Goal: Navigation & Orientation: Understand site structure

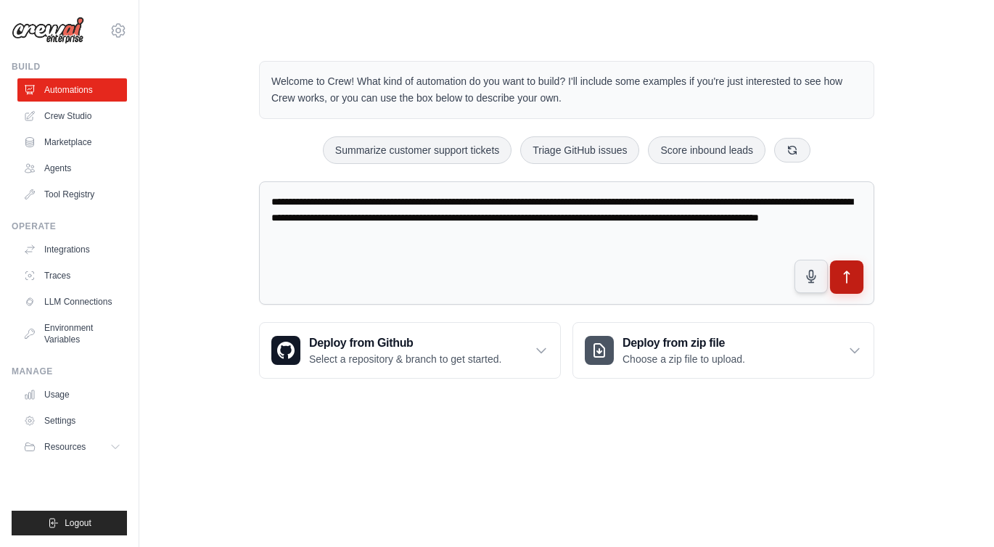
click at [846, 270] on icon "submit" at bounding box center [846, 277] width 15 height 15
click at [89, 147] on link "Marketplace" at bounding box center [74, 142] width 110 height 23
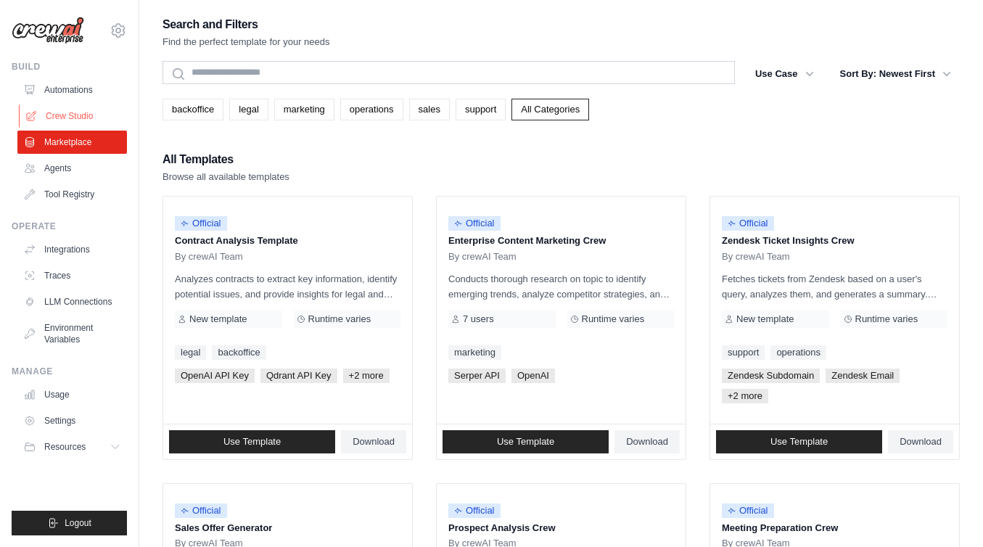
click at [76, 107] on link "Crew Studio" at bounding box center [74, 115] width 110 height 23
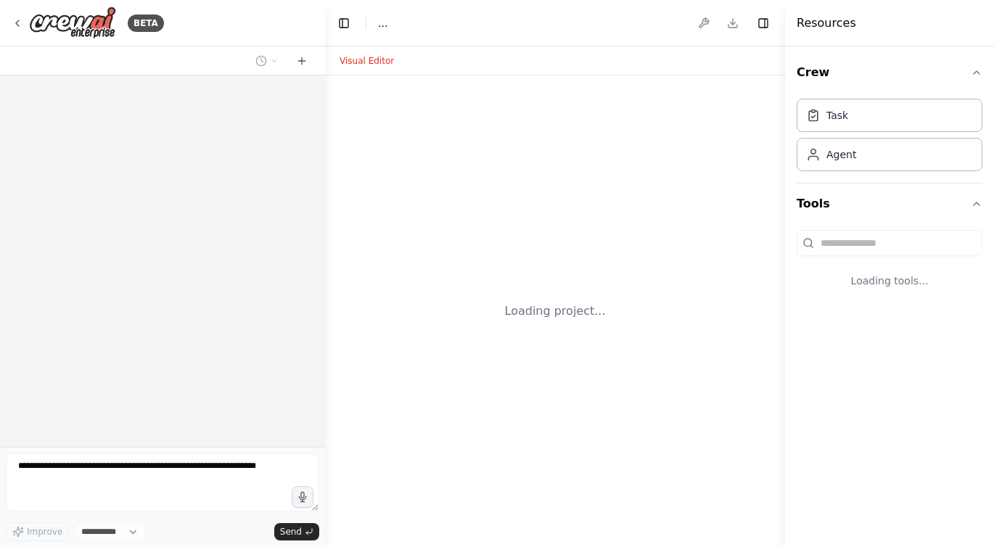
select select "****"
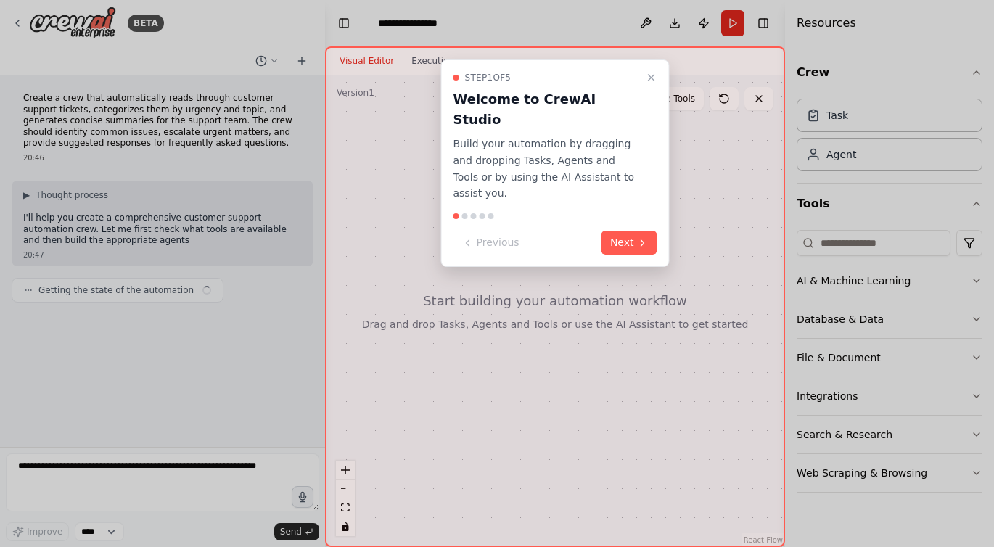
click at [663, 208] on div "Step 1 of 5 Welcome to CrewAI Studio Build your automation by dragging and drop…" at bounding box center [555, 162] width 229 height 207
click at [649, 231] on button "Next" at bounding box center [629, 243] width 56 height 24
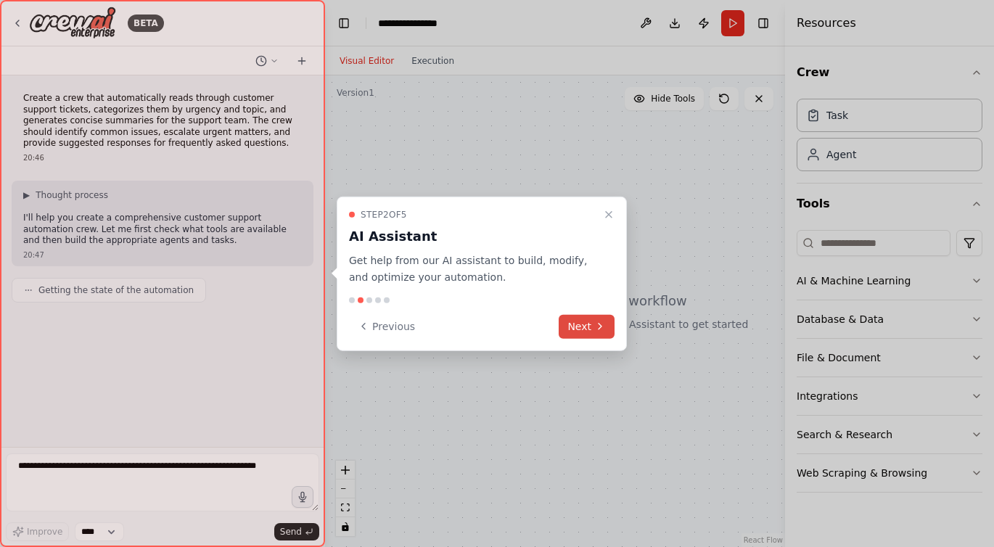
click at [590, 321] on button "Next" at bounding box center [587, 326] width 56 height 24
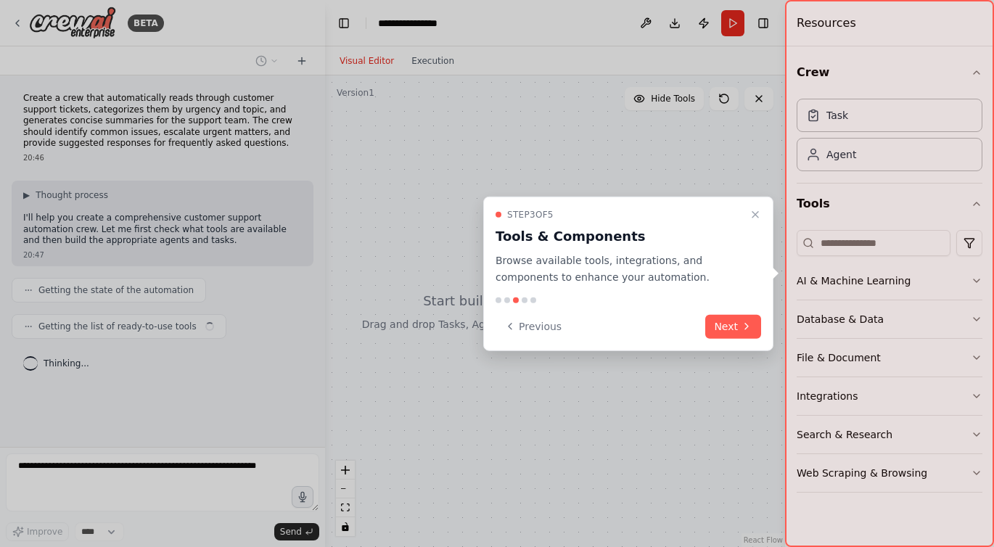
click at [713, 326] on button "Next" at bounding box center [733, 326] width 56 height 24
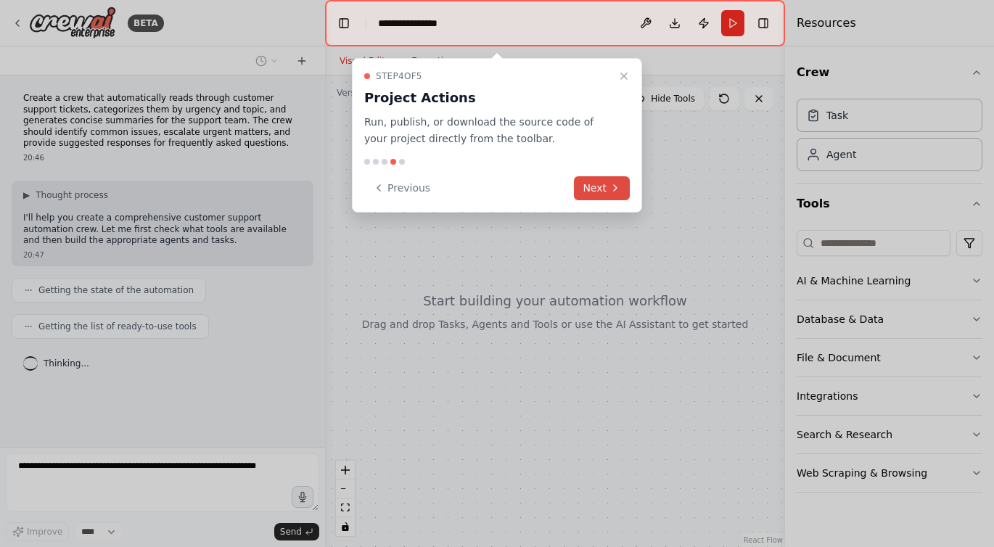
click at [616, 193] on button "Next" at bounding box center [602, 188] width 56 height 24
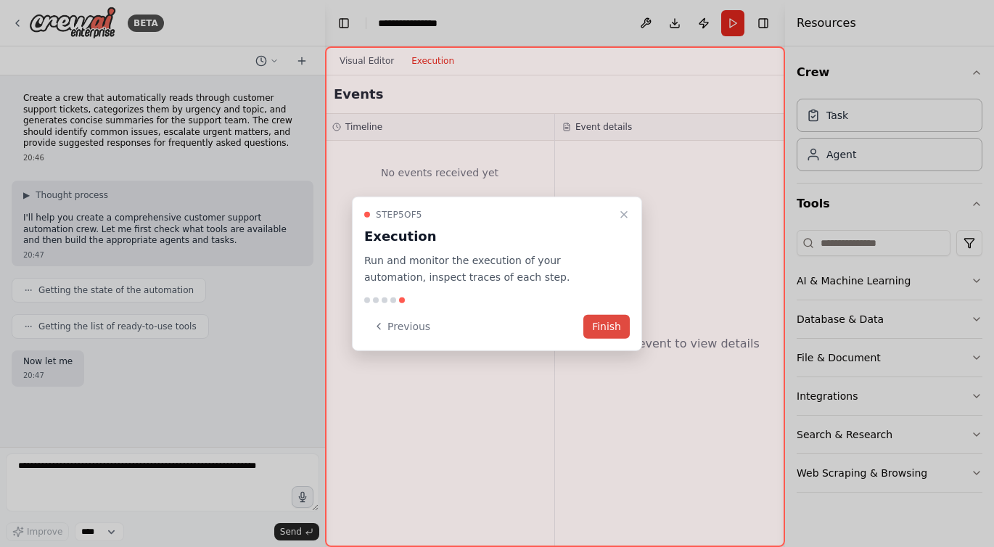
drag, startPoint x: 604, startPoint y: 335, endPoint x: 602, endPoint y: 327, distance: 8.3
click at [604, 335] on button "Finish" at bounding box center [606, 326] width 46 height 24
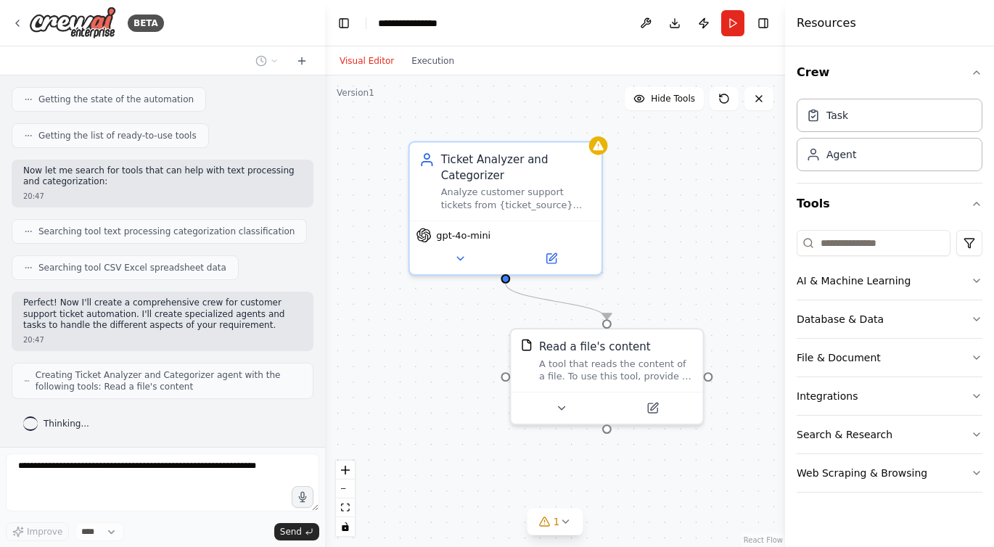
scroll to position [227, 0]
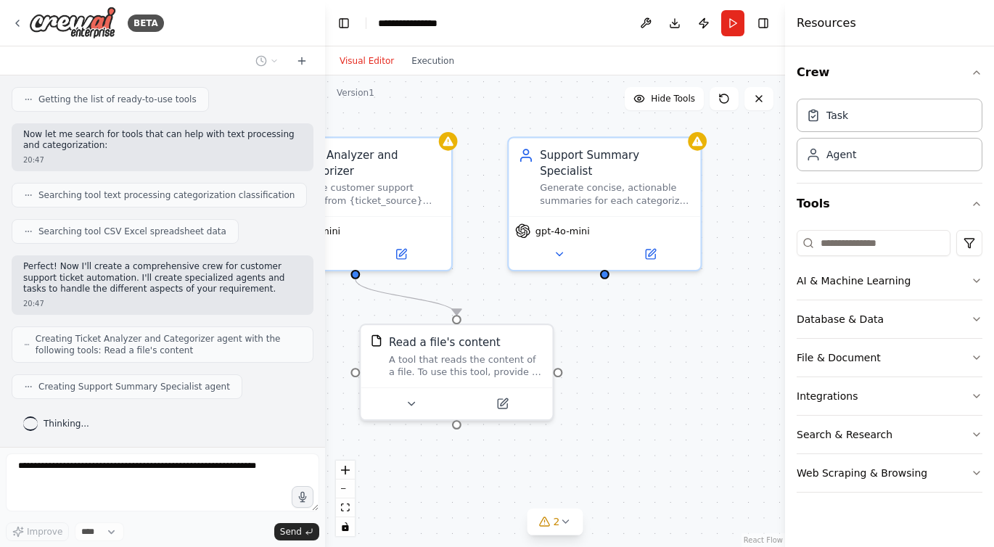
drag, startPoint x: 631, startPoint y: 244, endPoint x: 482, endPoint y: 239, distance: 149.5
click at [482, 239] on div ".deletable-edge-delete-btn { width: 20px; height: 20px; border: 0px solid #ffff…" at bounding box center [555, 311] width 460 height 472
click at [459, 427] on div ".deletable-edge-delete-btn { width: 20px; height: 20px; border: 0px solid #ffff…" at bounding box center [555, 311] width 460 height 472
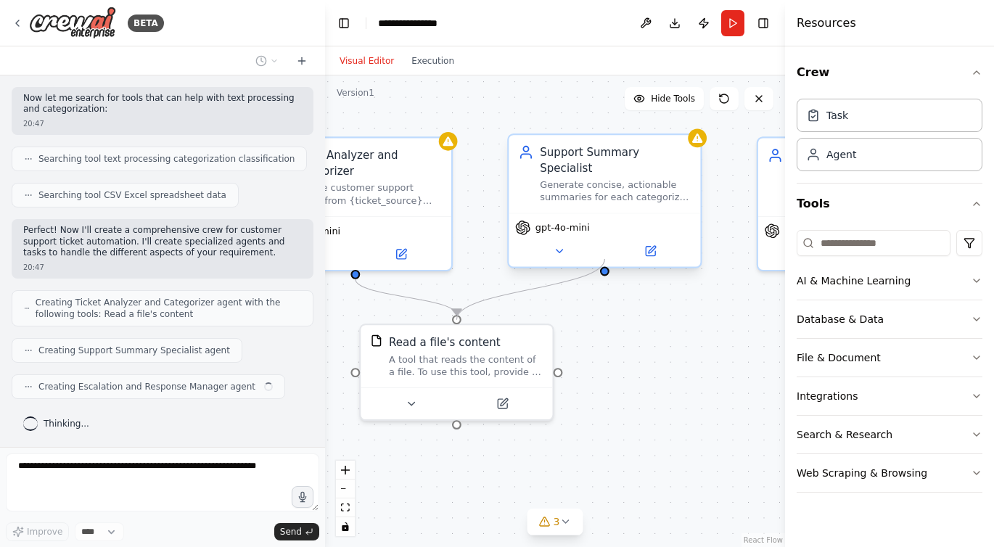
drag, startPoint x: 559, startPoint y: 373, endPoint x: 593, endPoint y: 253, distance: 124.5
click at [593, 253] on div "Ticket Analyzer and Categorizer Analyze customer support tickets from {ticket_s…" at bounding box center [427, 312] width 494 height 506
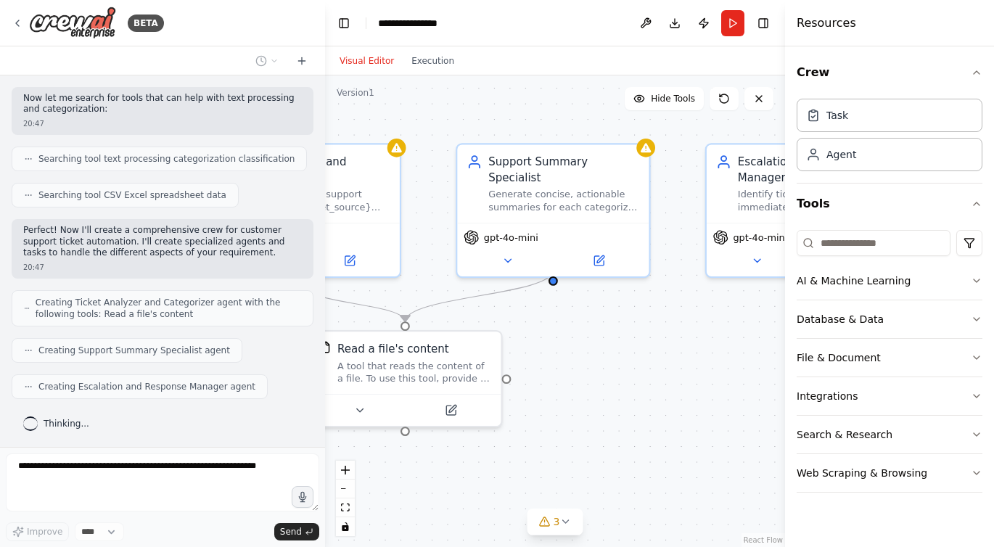
drag, startPoint x: 569, startPoint y: 326, endPoint x: 420, endPoint y: 316, distance: 149.0
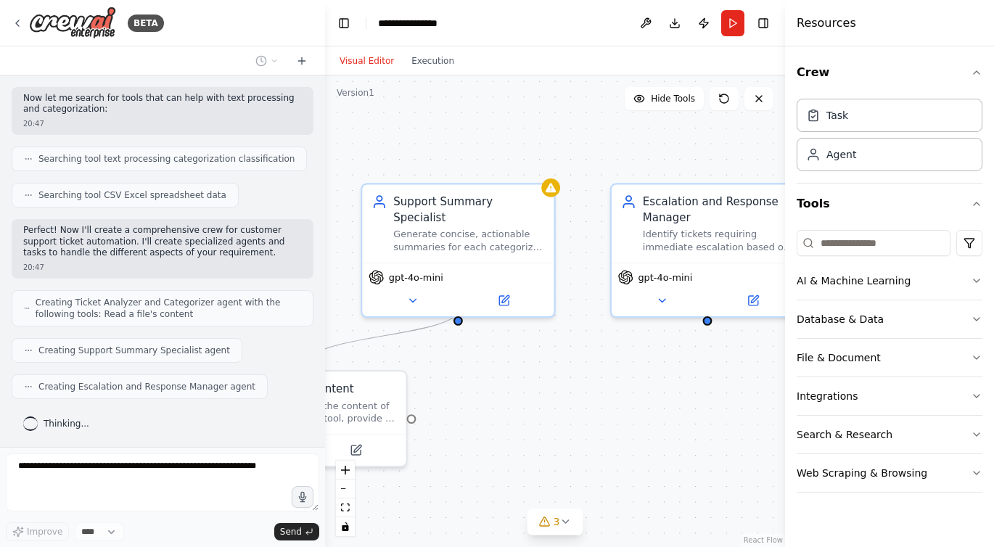
drag, startPoint x: 424, startPoint y: 258, endPoint x: 464, endPoint y: 305, distance: 60.7
click at [466, 303] on div ".deletable-edge-delete-btn { width: 20px; height: 20px; border: 0px solid #ffff…" at bounding box center [555, 311] width 460 height 472
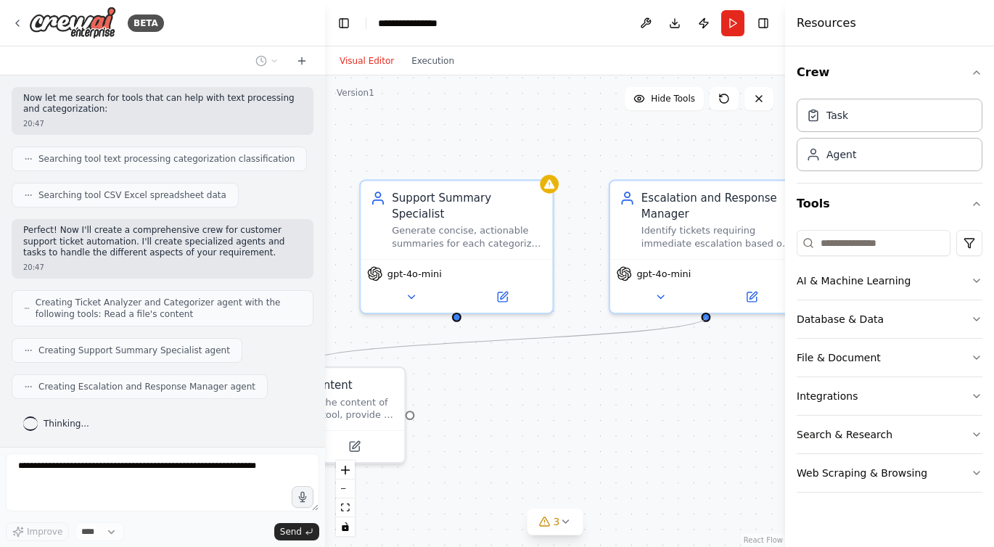
drag, startPoint x: 457, startPoint y: 307, endPoint x: 715, endPoint y: 316, distance: 257.7
click at [715, 316] on div ".deletable-edge-delete-btn { width: 20px; height: 20px; border: 0px solid #ffff…" at bounding box center [555, 311] width 460 height 472
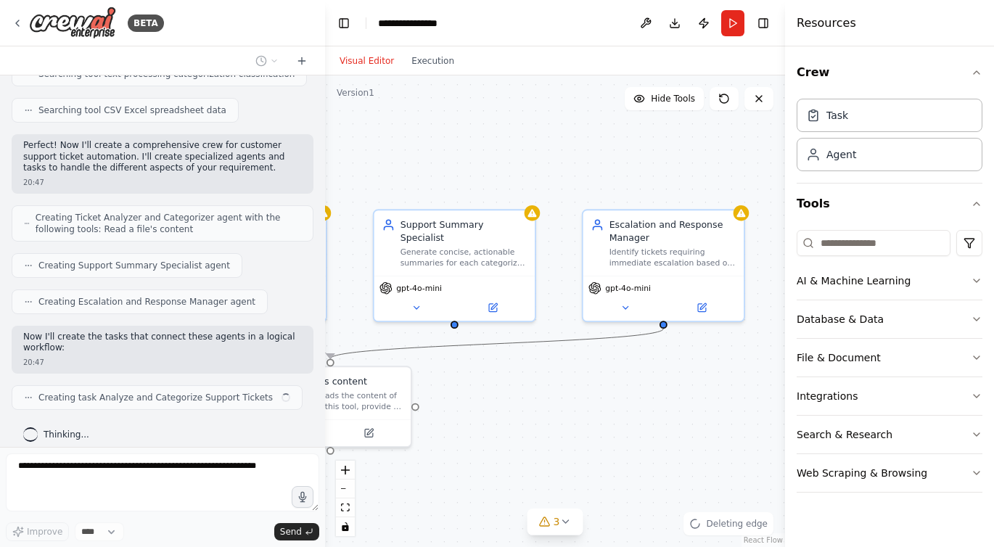
scroll to position [360, 0]
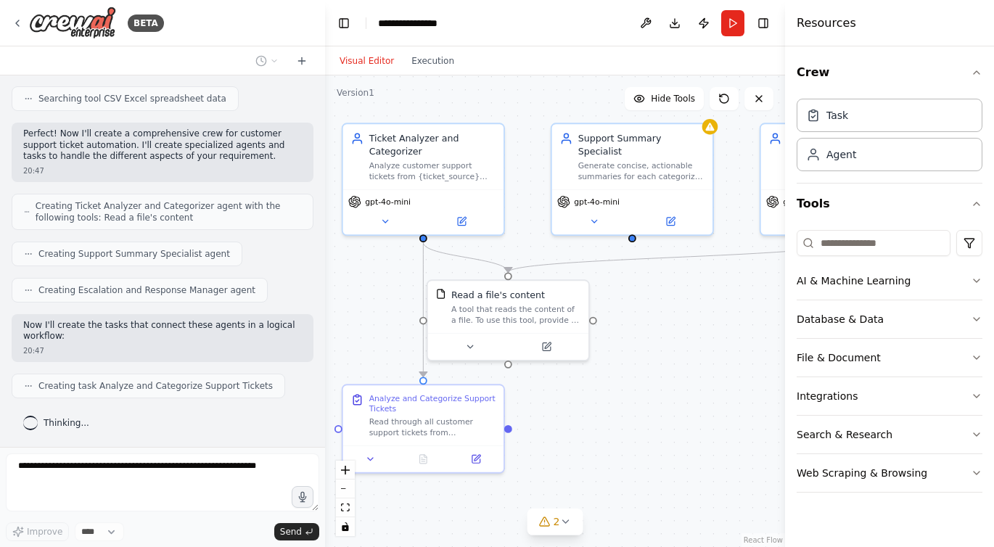
drag, startPoint x: 512, startPoint y: 347, endPoint x: 710, endPoint y: 255, distance: 218.4
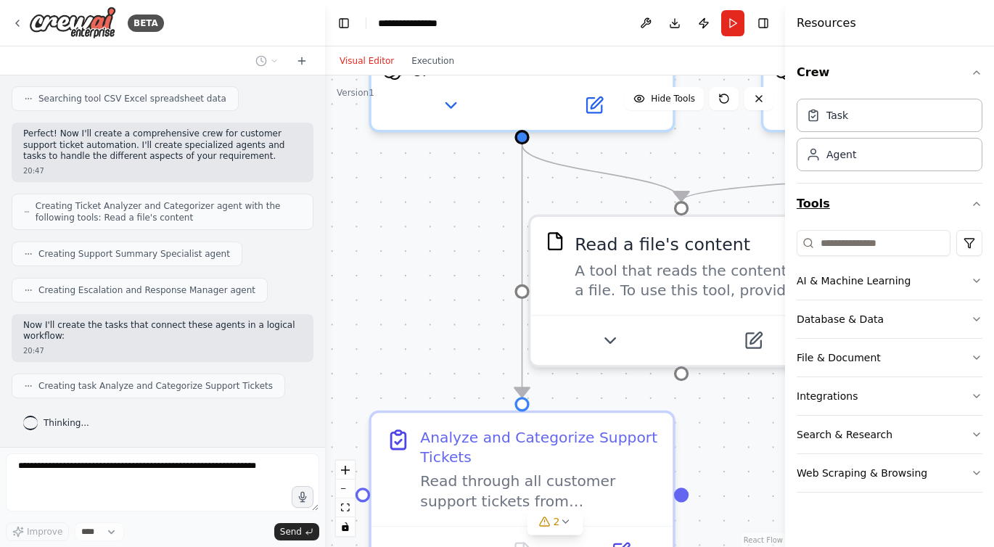
drag, startPoint x: 668, startPoint y: 263, endPoint x: 865, endPoint y: 192, distance: 209.7
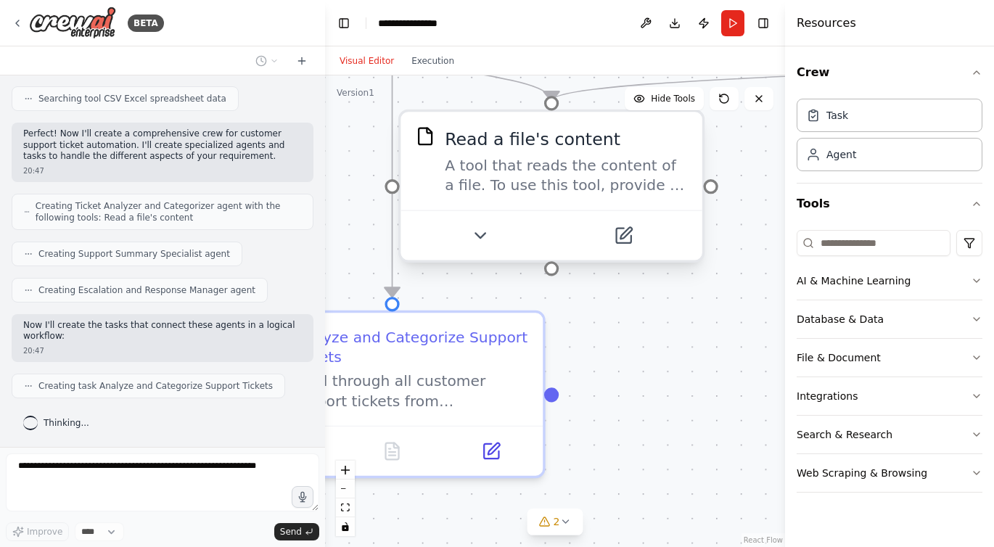
drag, startPoint x: 645, startPoint y: 179, endPoint x: 625, endPoint y: 165, distance: 25.0
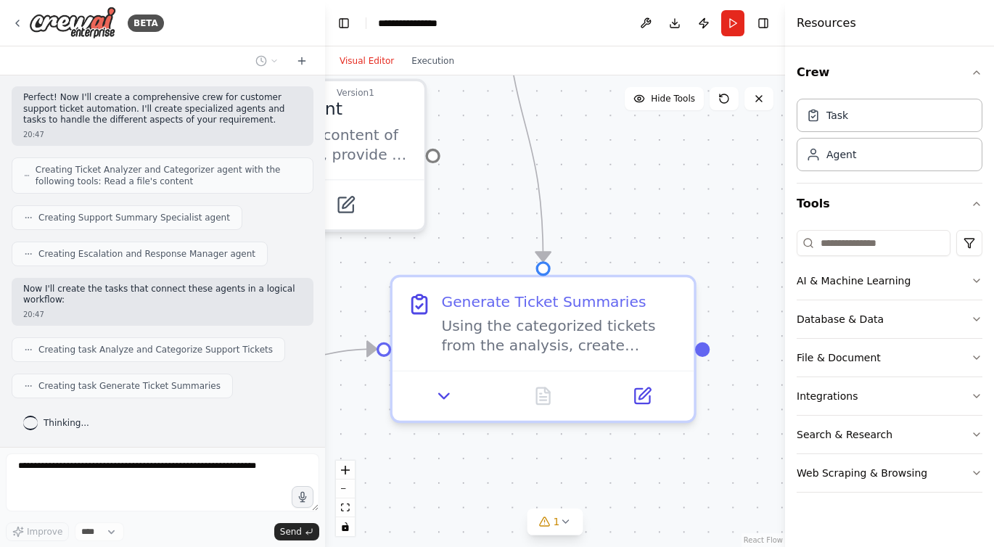
drag, startPoint x: 520, startPoint y: 252, endPoint x: 235, endPoint y: 196, distance: 290.6
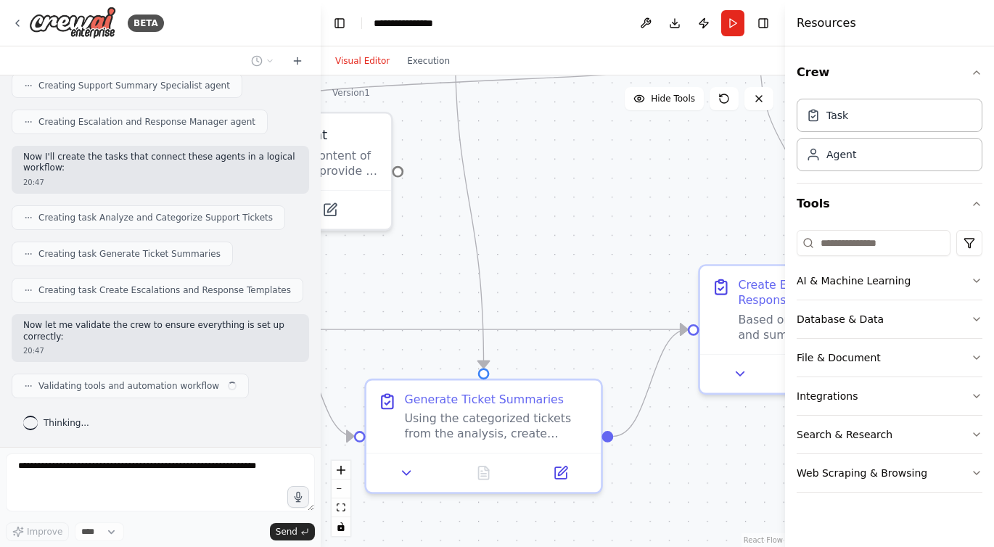
scroll to position [551, 0]
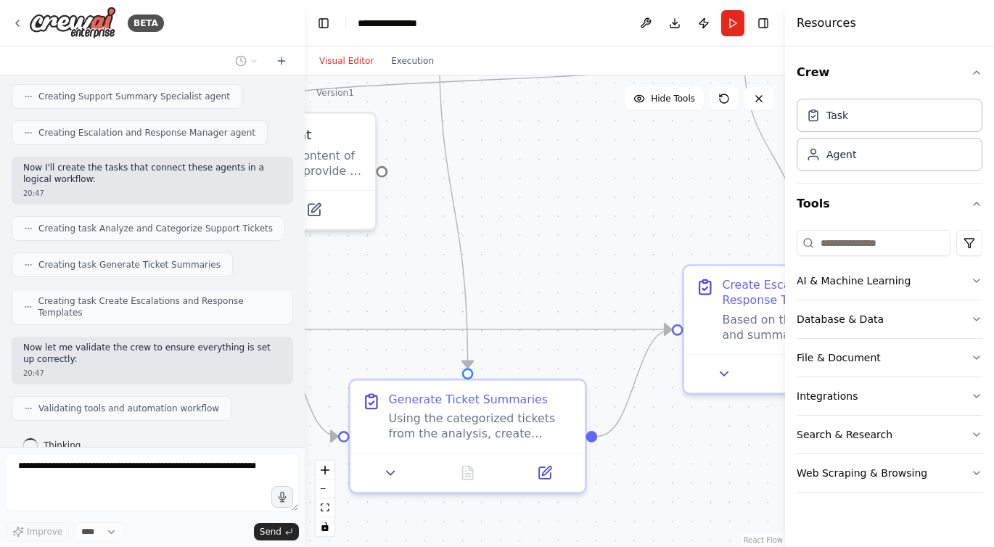
drag, startPoint x: 322, startPoint y: 234, endPoint x: 307, endPoint y: 236, distance: 15.3
click at [305, 236] on div "BETA Create a crew that automatically reads through customer support tickets, c…" at bounding box center [497, 273] width 994 height 547
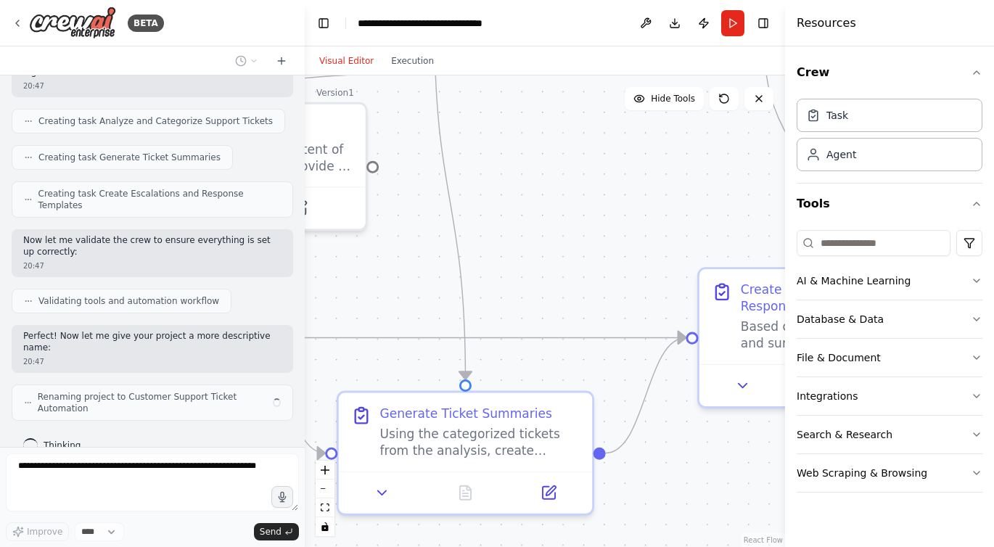
scroll to position [670, 0]
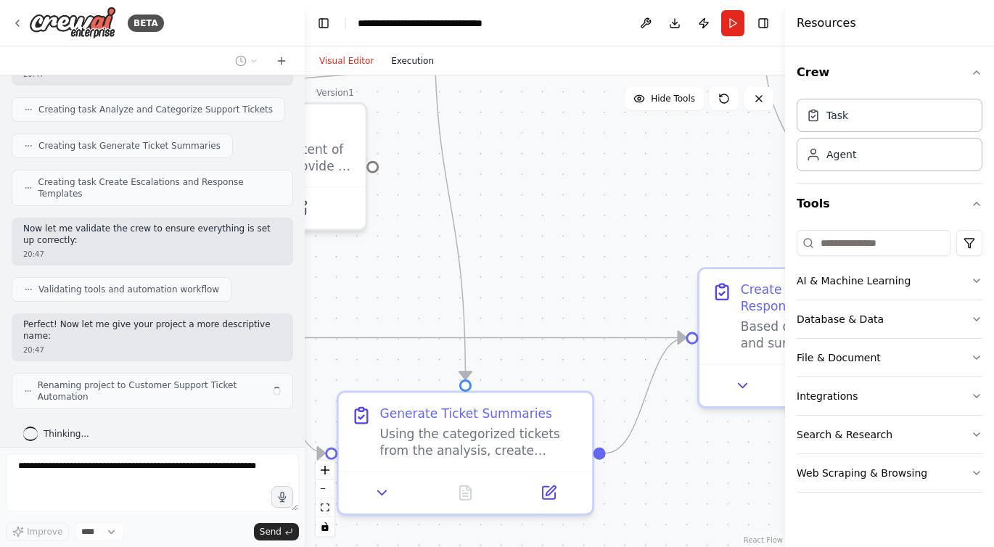
click at [418, 65] on button "Execution" at bounding box center [412, 60] width 60 height 17
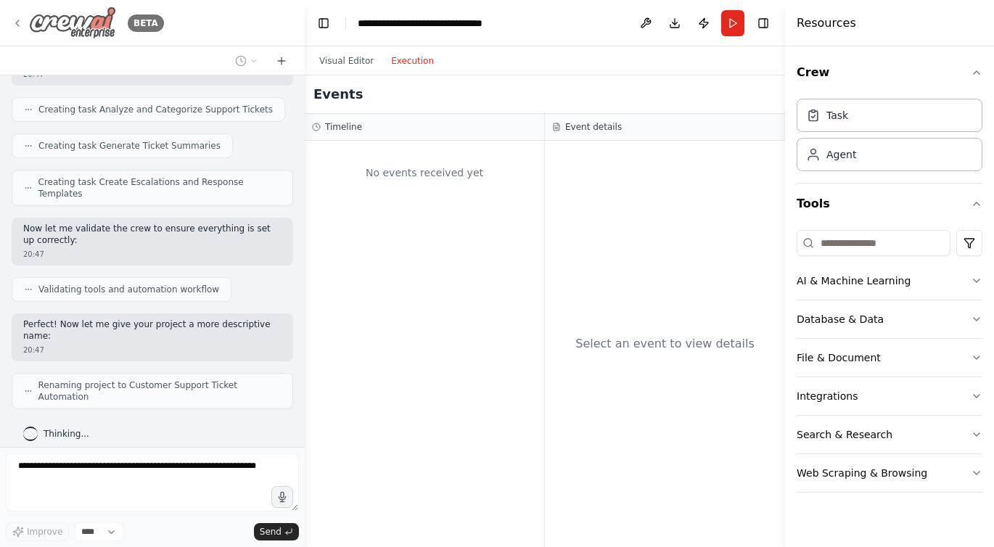
click at [13, 20] on icon at bounding box center [18, 23] width 12 height 12
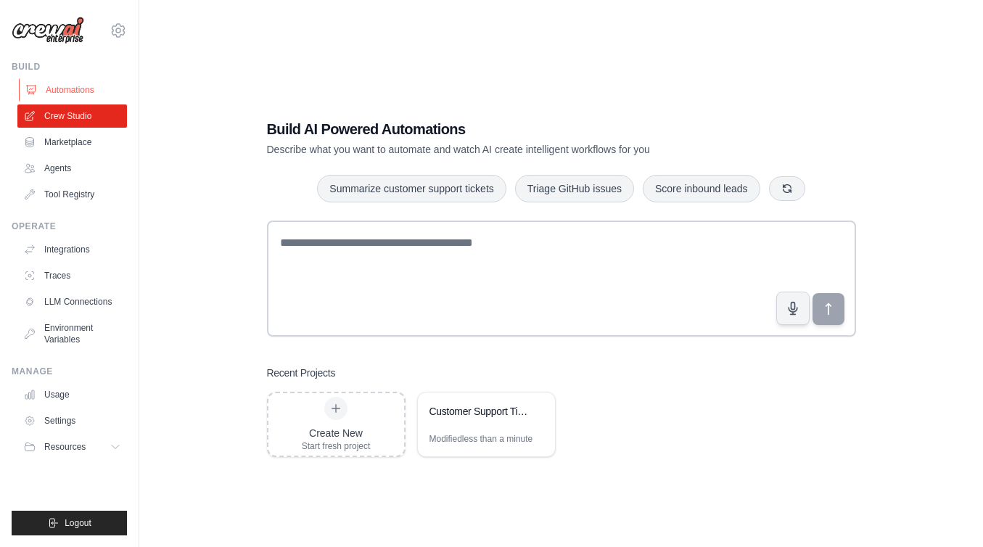
click at [78, 91] on link "Automations" at bounding box center [74, 89] width 110 height 23
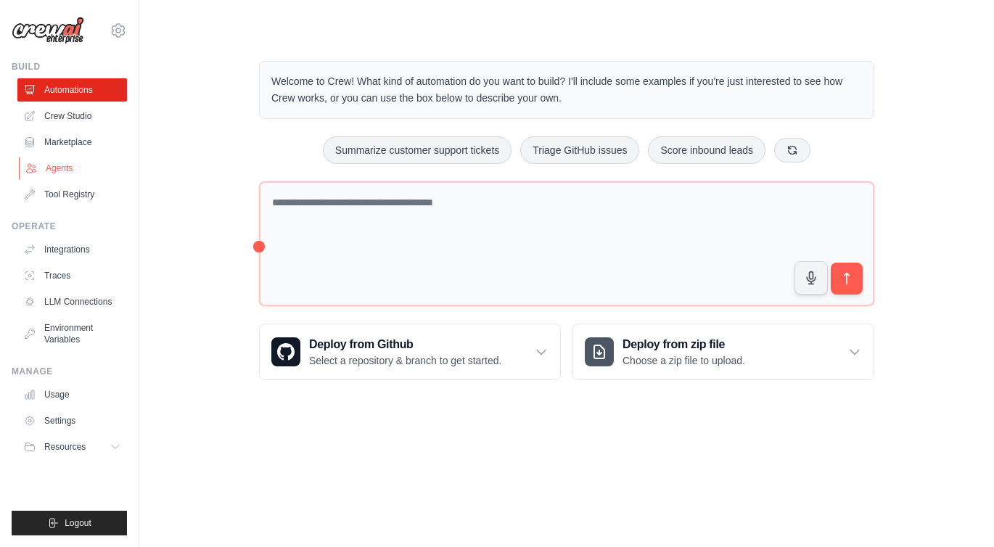
click at [46, 168] on link "Agents" at bounding box center [74, 168] width 110 height 23
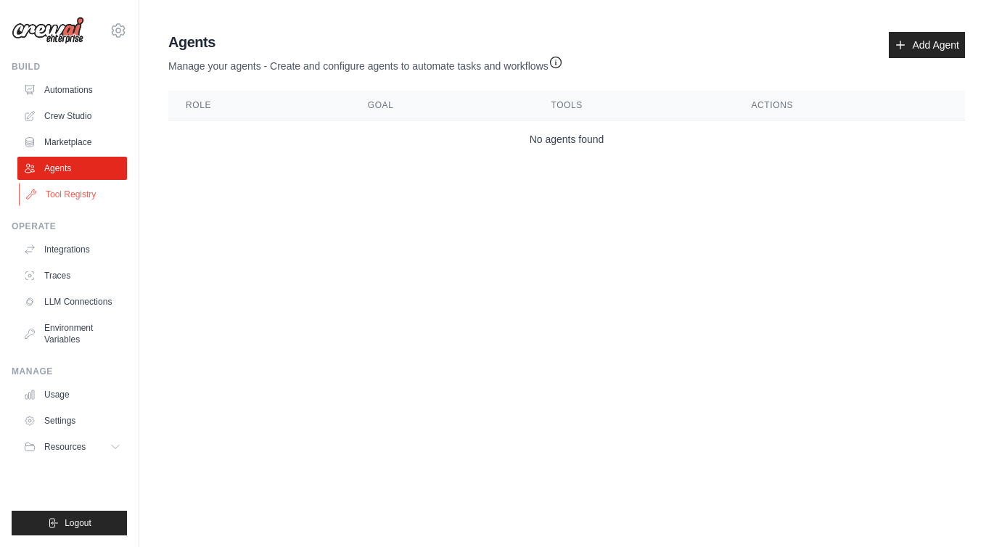
click at [78, 198] on link "Tool Registry" at bounding box center [74, 194] width 110 height 23
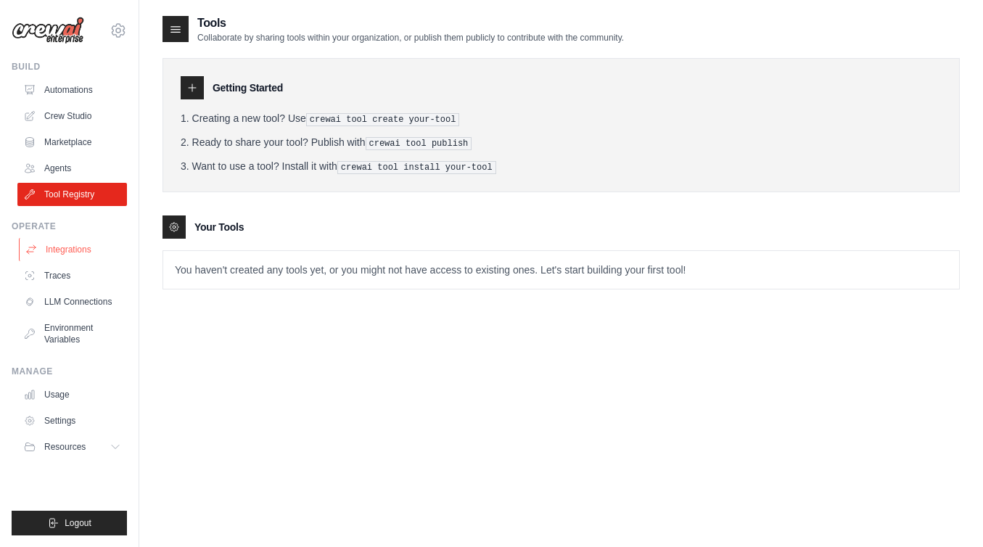
click at [81, 255] on link "Integrations" at bounding box center [74, 249] width 110 height 23
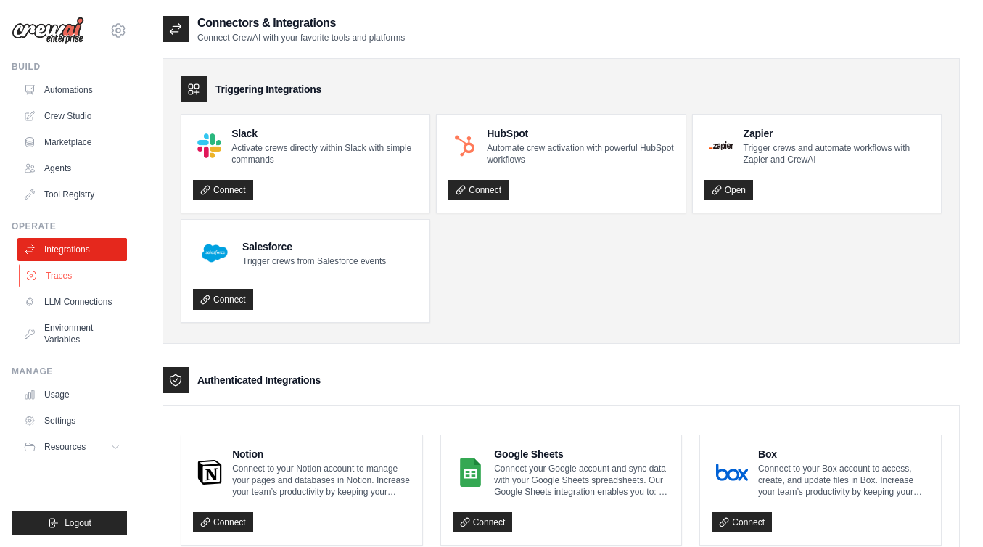
click at [65, 271] on link "Traces" at bounding box center [74, 275] width 110 height 23
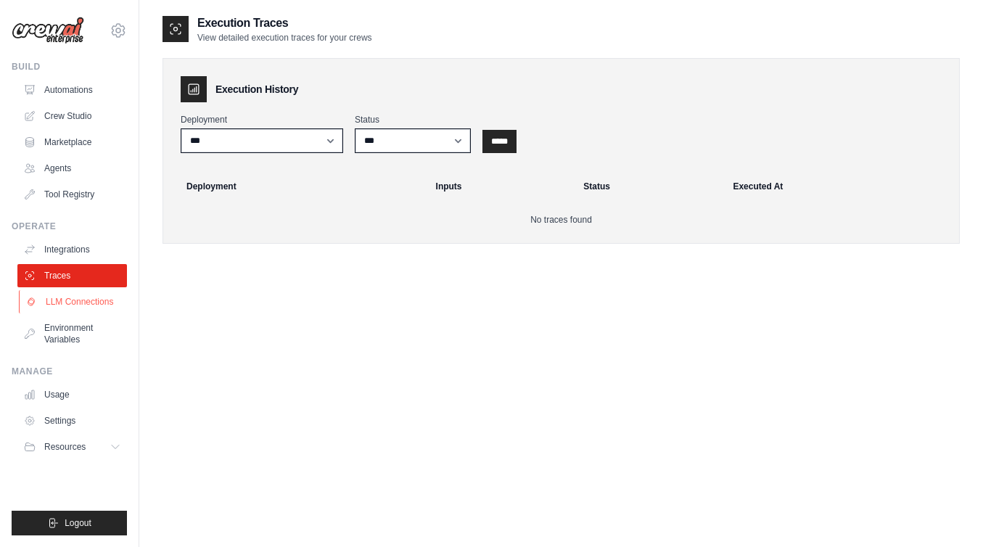
click at [80, 298] on link "LLM Connections" at bounding box center [74, 301] width 110 height 23
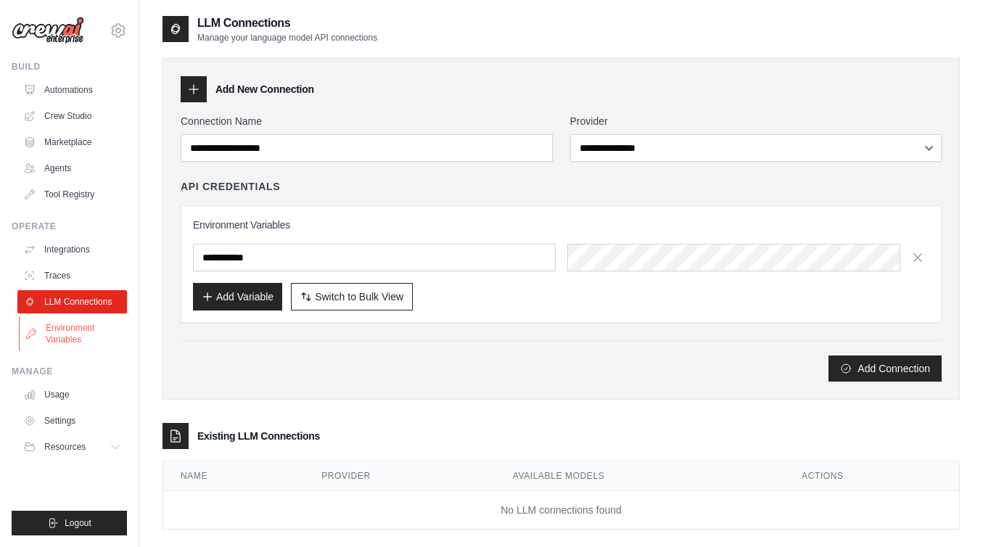
click at [56, 327] on link "Environment Variables" at bounding box center [74, 333] width 110 height 35
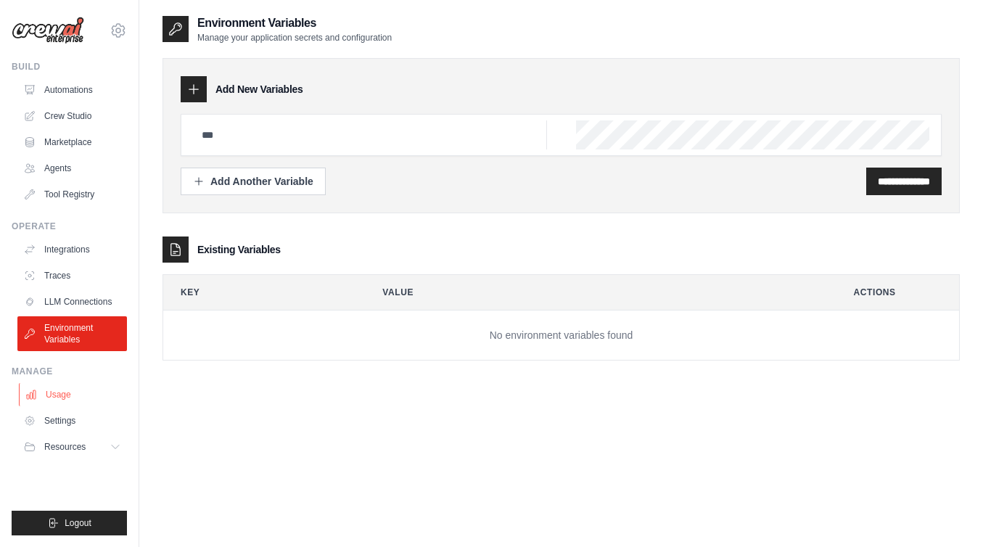
click at [77, 392] on link "Usage" at bounding box center [74, 394] width 110 height 23
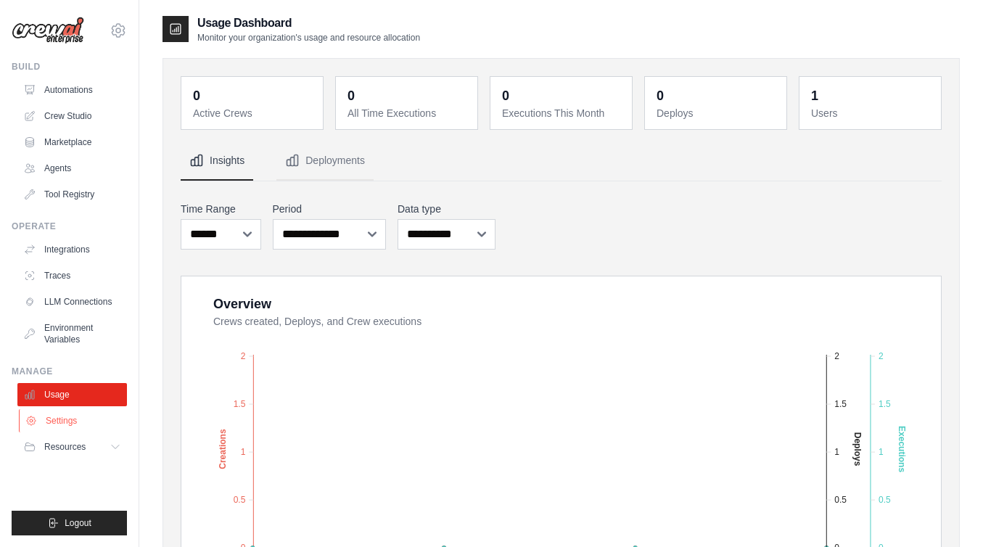
click at [78, 431] on link "Settings" at bounding box center [74, 420] width 110 height 23
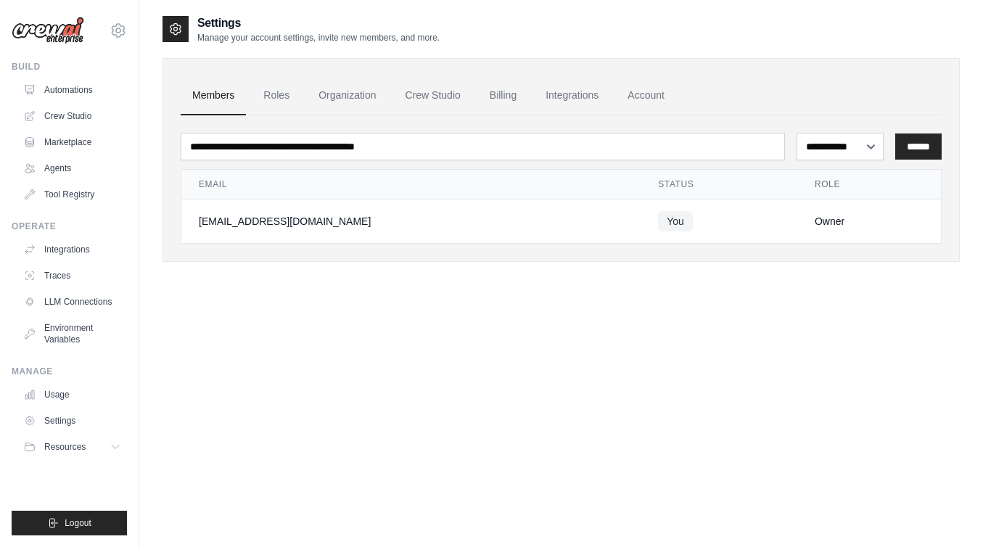
click at [66, 34] on img at bounding box center [48, 31] width 73 height 28
click at [61, 31] on img at bounding box center [48, 31] width 73 height 28
click at [62, 30] on img at bounding box center [48, 31] width 73 height 28
click at [57, 35] on img at bounding box center [48, 31] width 73 height 28
click at [68, 26] on img at bounding box center [48, 31] width 73 height 28
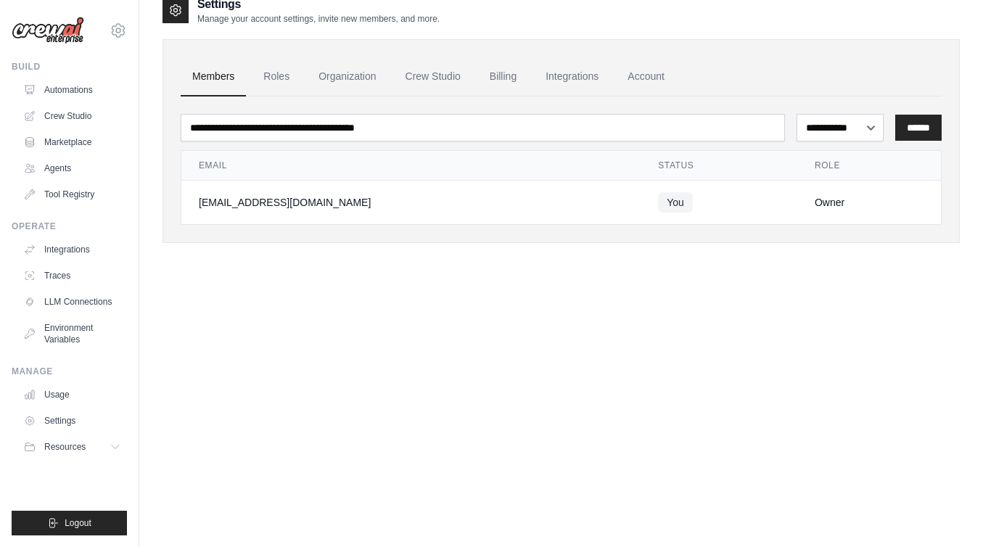
scroll to position [29, 0]
